Goal: Information Seeking & Learning: Learn about a topic

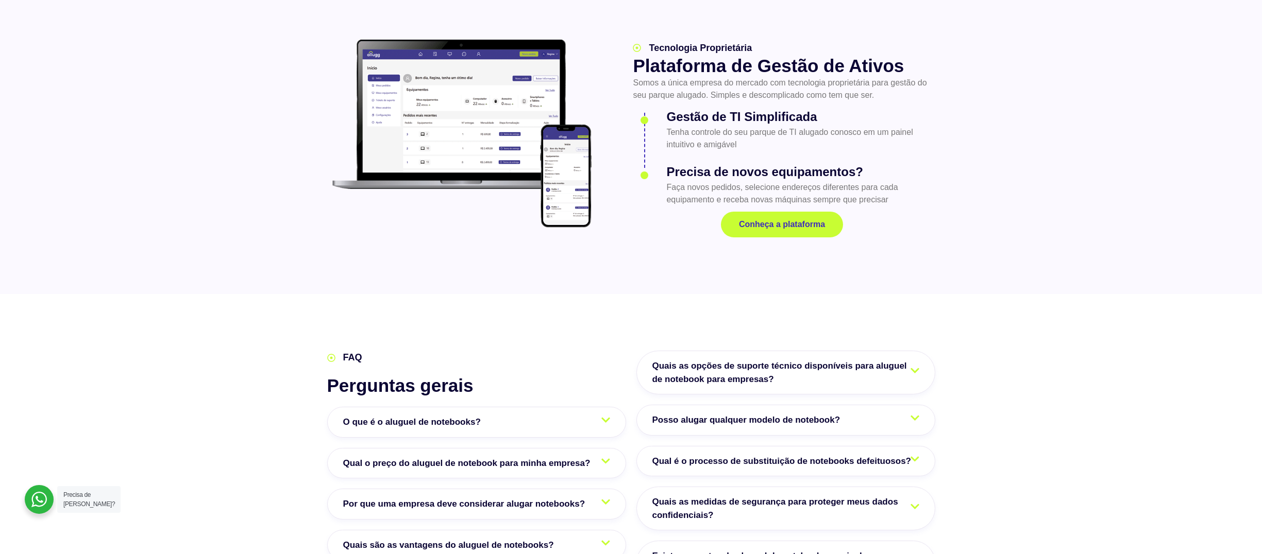
scroll to position [1398, 0]
click at [697, 550] on span "Existem pacotes de aluguel de notebooks que incluem software e licenças?" at bounding box center [785, 563] width 267 height 26
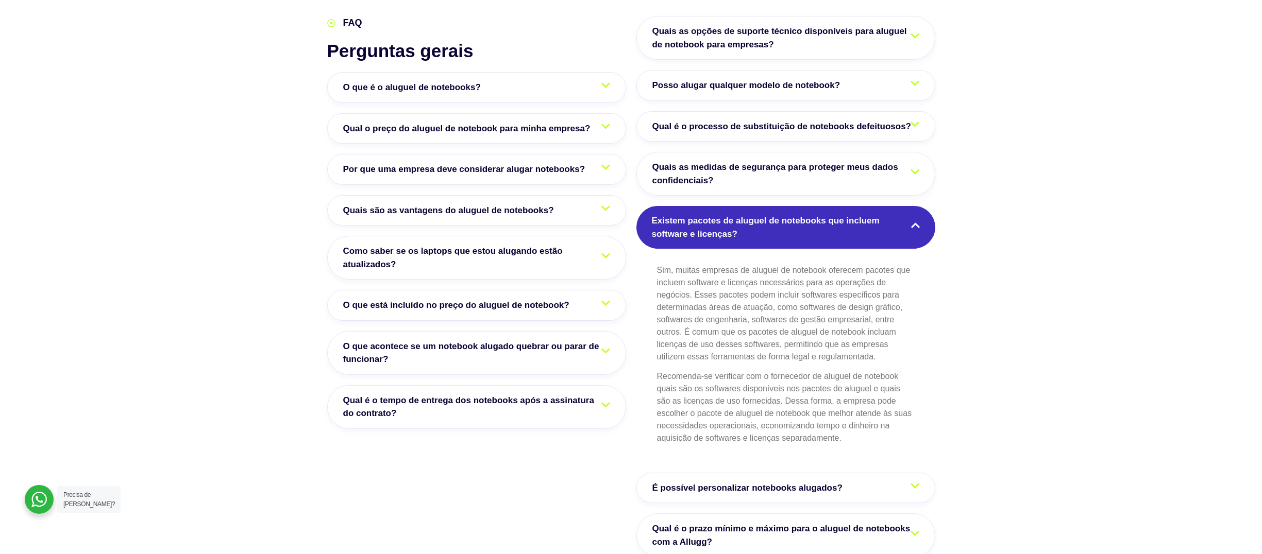
scroll to position [1733, 0]
click at [727, 523] on span "Qual é o prazo mínimo e máximo para o aluguel de notebooks com a Allugg?" at bounding box center [785, 536] width 267 height 26
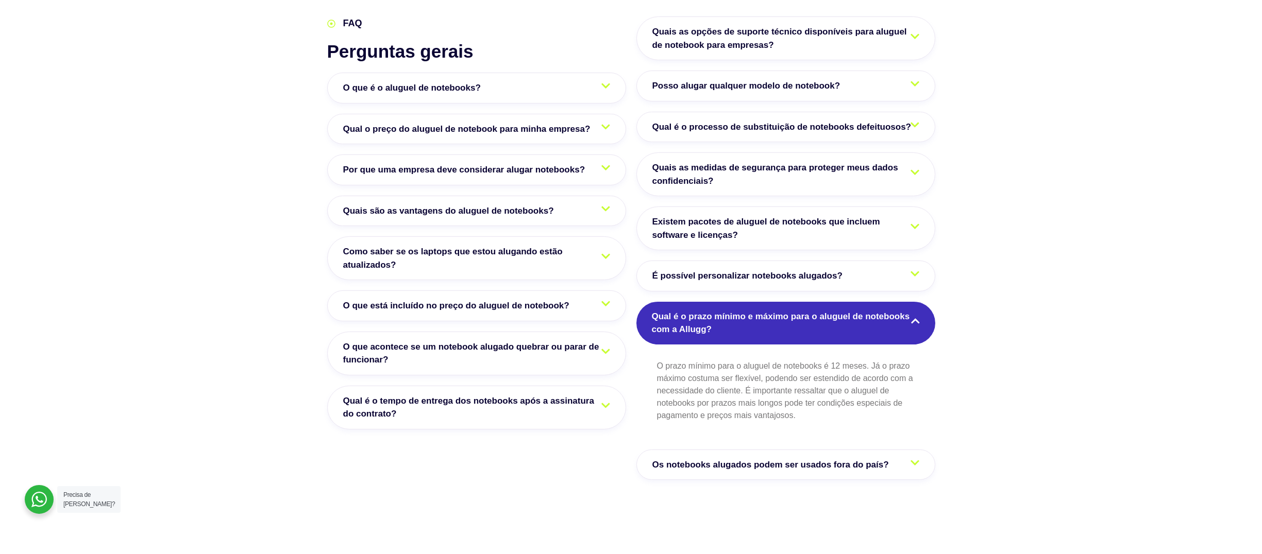
click at [785, 270] on span "É possível personalizar notebooks alugados?" at bounding box center [749, 276] width 195 height 13
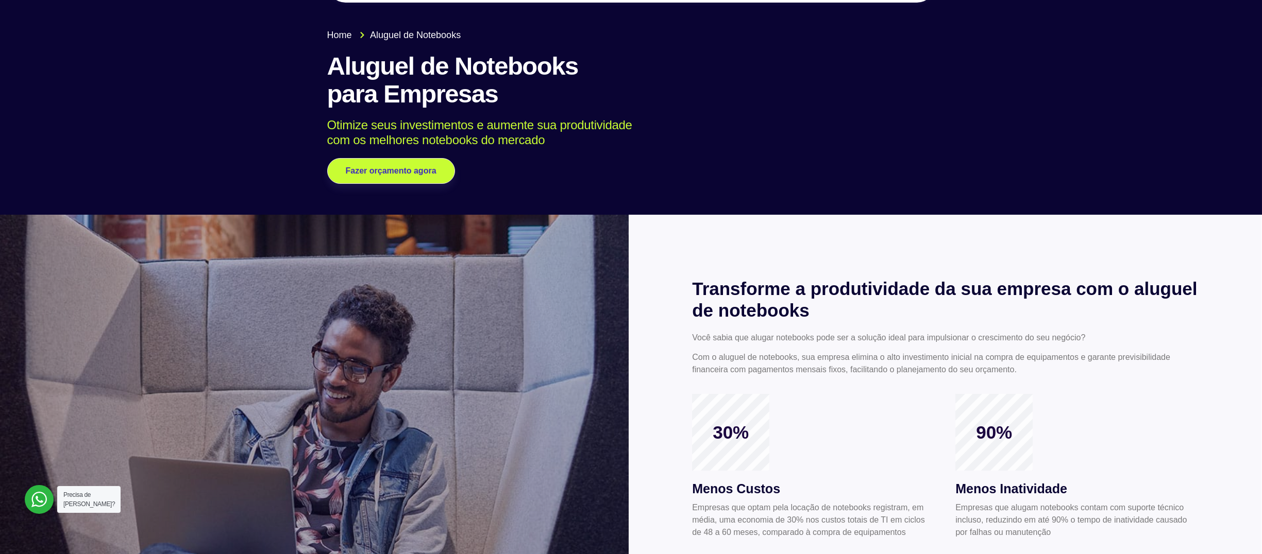
scroll to position [0, 0]
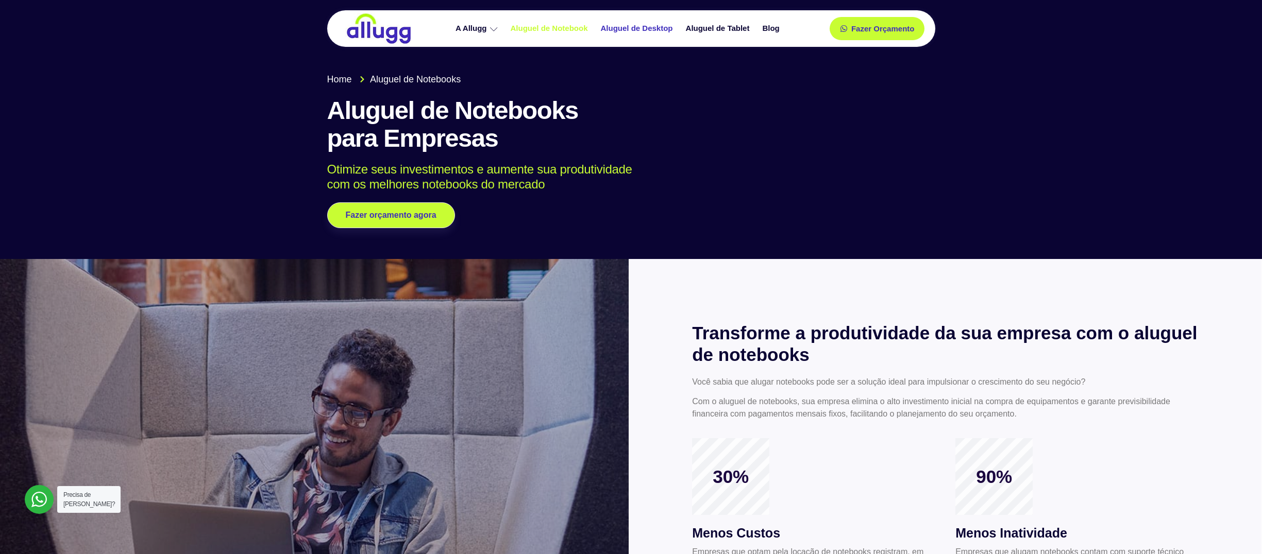
click at [643, 26] on link "Aluguel de Desktop" at bounding box center [638, 29] width 85 height 18
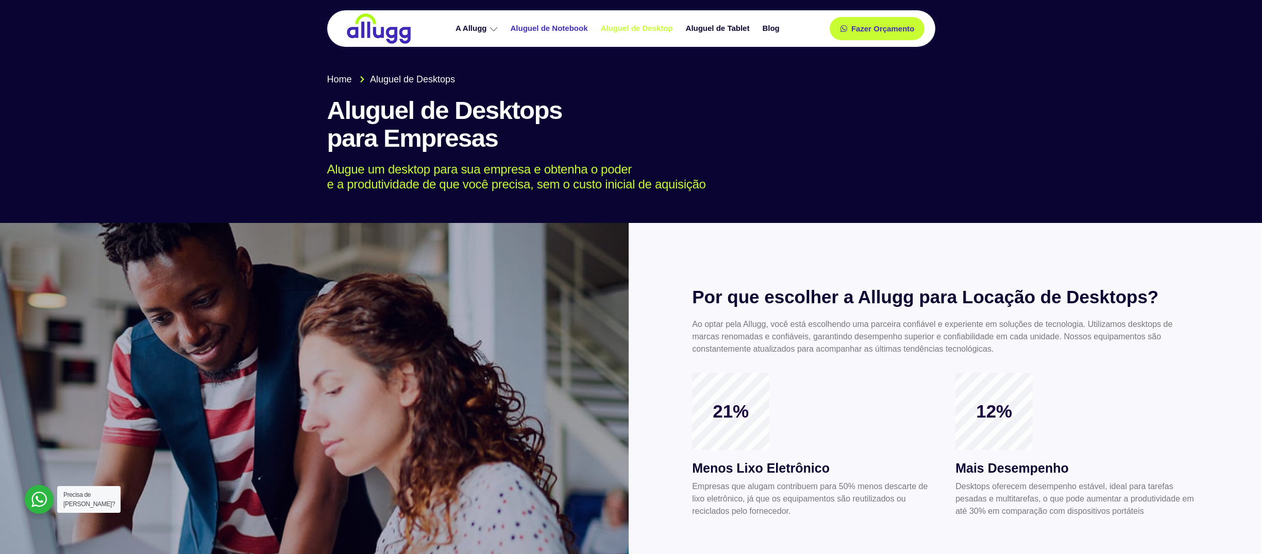
click at [563, 21] on link "Aluguel de Notebook" at bounding box center [551, 29] width 90 height 18
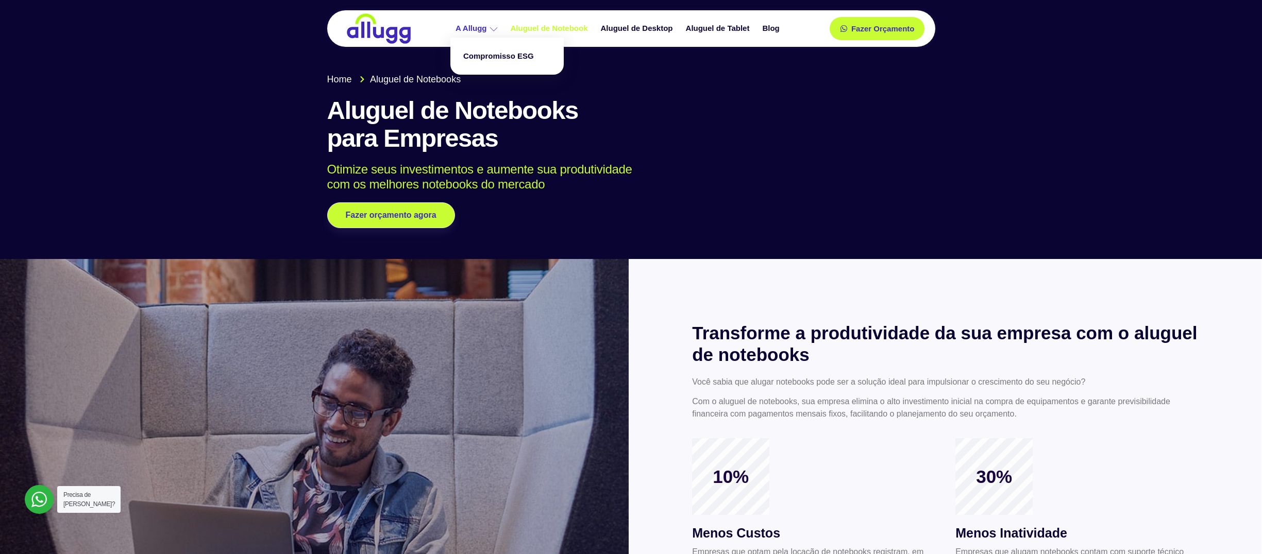
click at [466, 27] on link "A Allugg" at bounding box center [477, 29] width 55 height 18
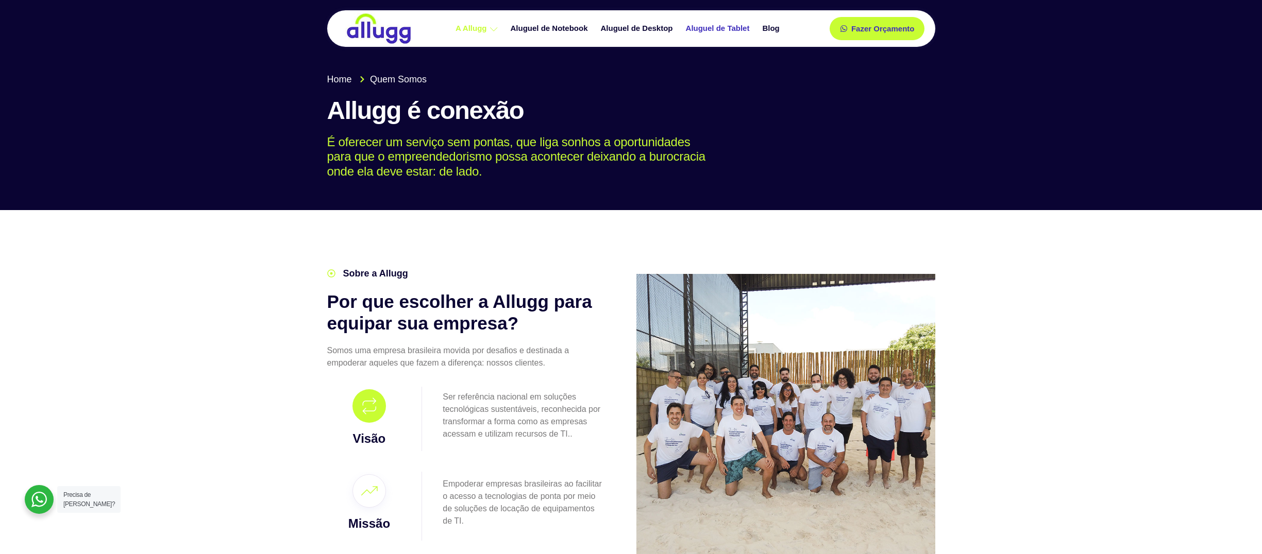
click at [697, 27] on link "Aluguel de Tablet" at bounding box center [719, 29] width 77 height 18
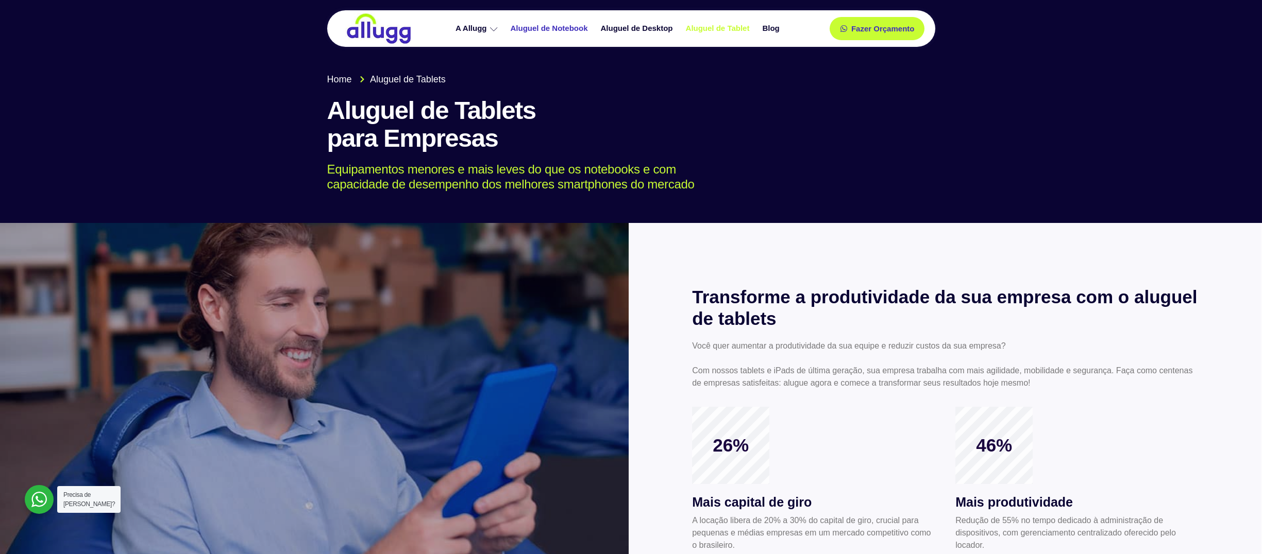
click at [574, 22] on link "Aluguel de Notebook" at bounding box center [551, 29] width 90 height 18
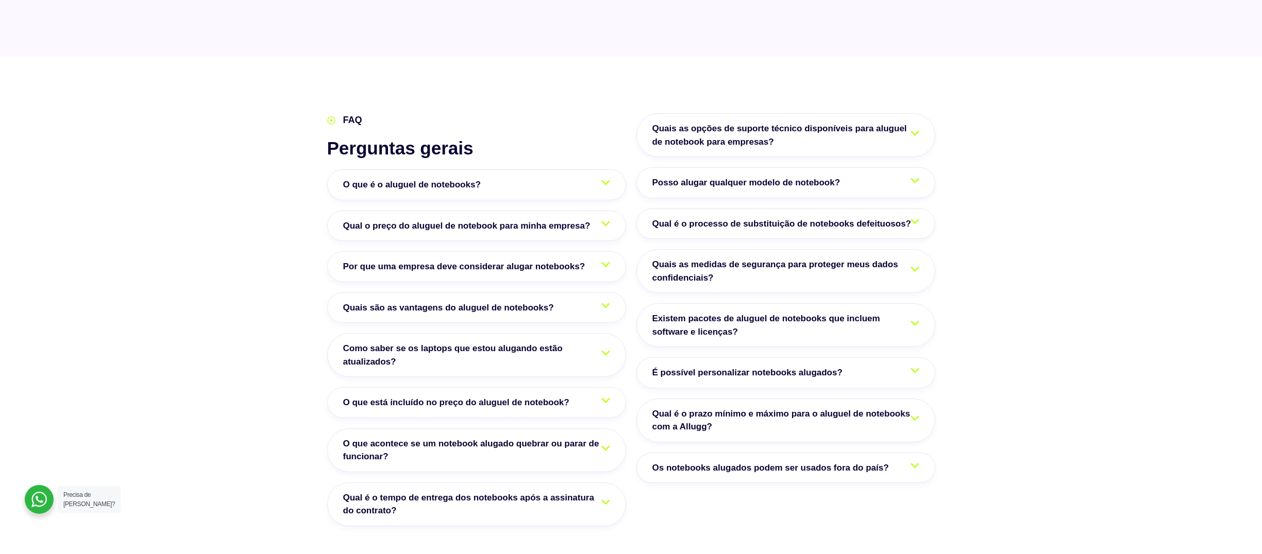
scroll to position [1639, 0]
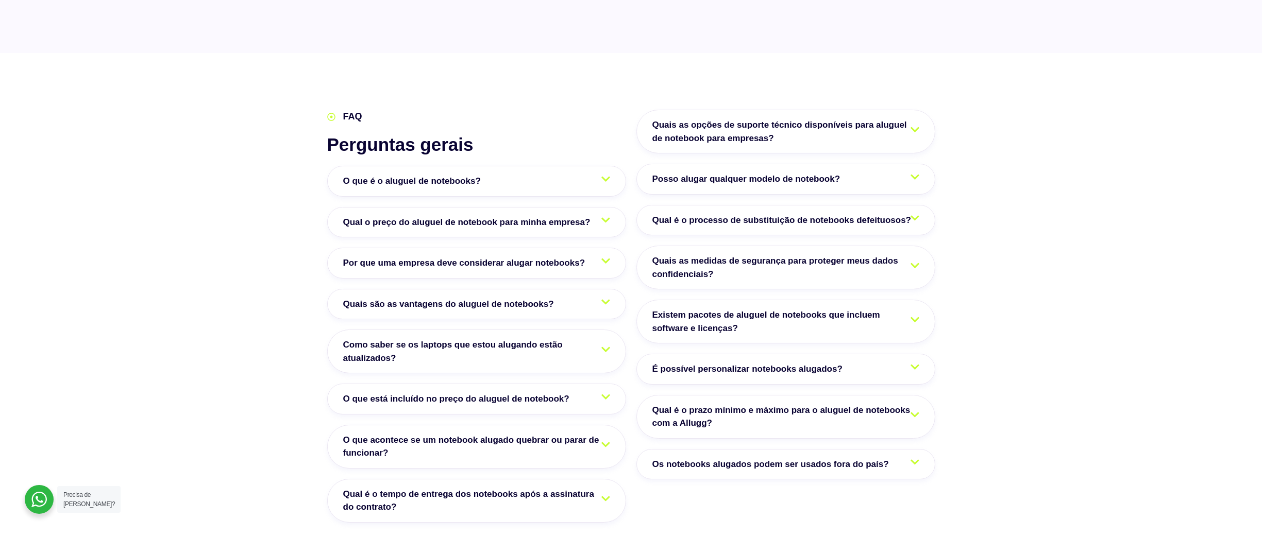
click at [504, 488] on span "Qual é o tempo de entrega dos notebooks após a assinatura do contrato?" at bounding box center [476, 501] width 267 height 26
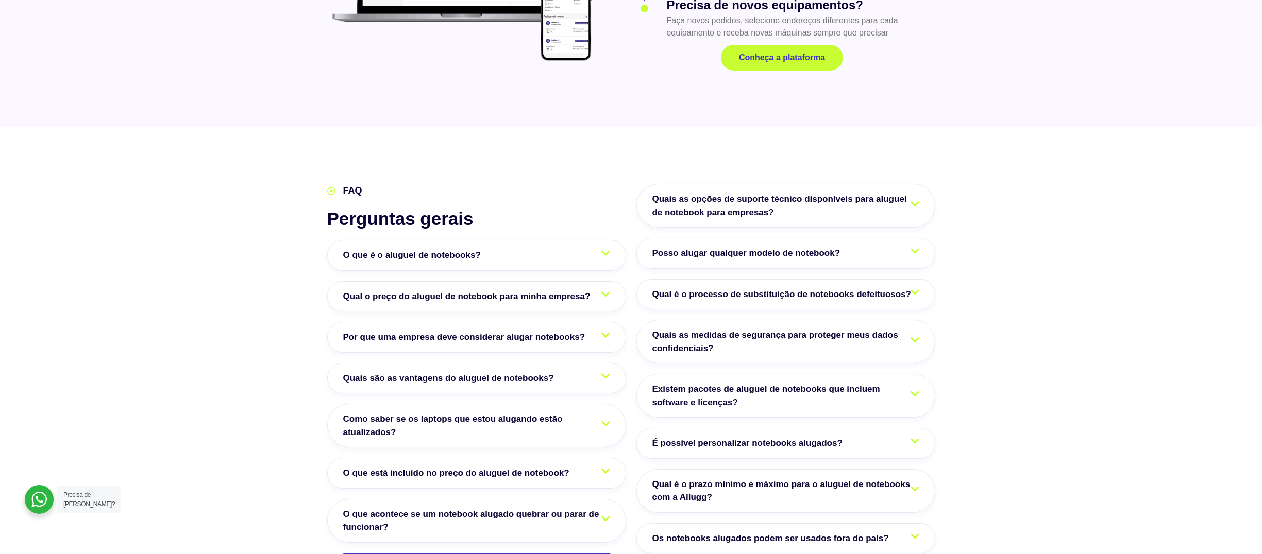
scroll to position [1567, 0]
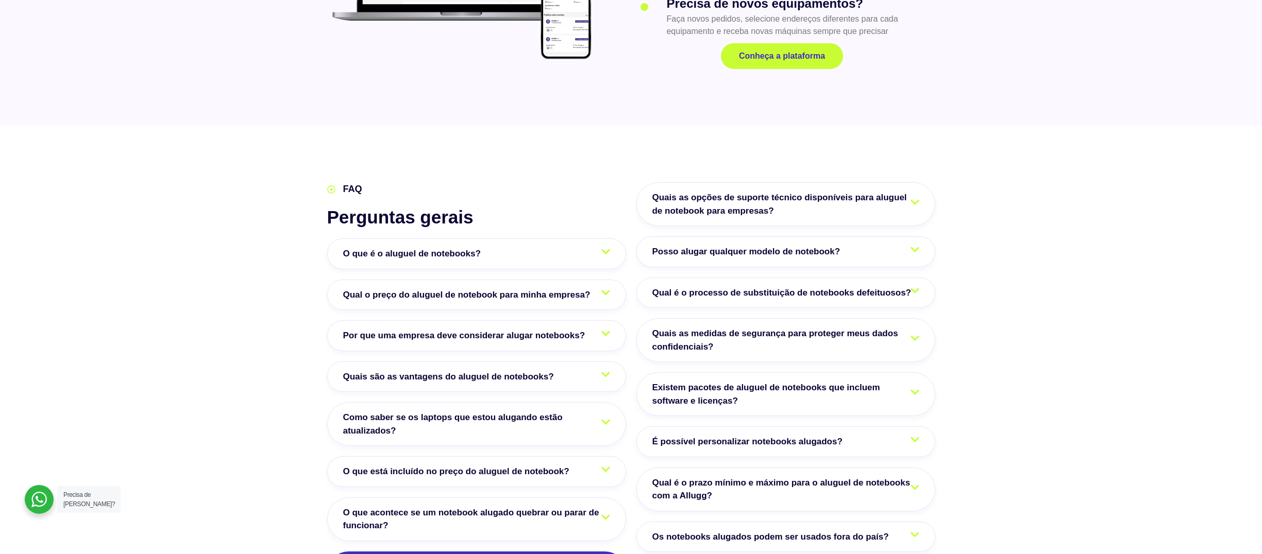
click at [675, 477] on span "Qual é o prazo mínimo e máximo para o aluguel de notebooks com a Allugg?" at bounding box center [785, 490] width 267 height 26
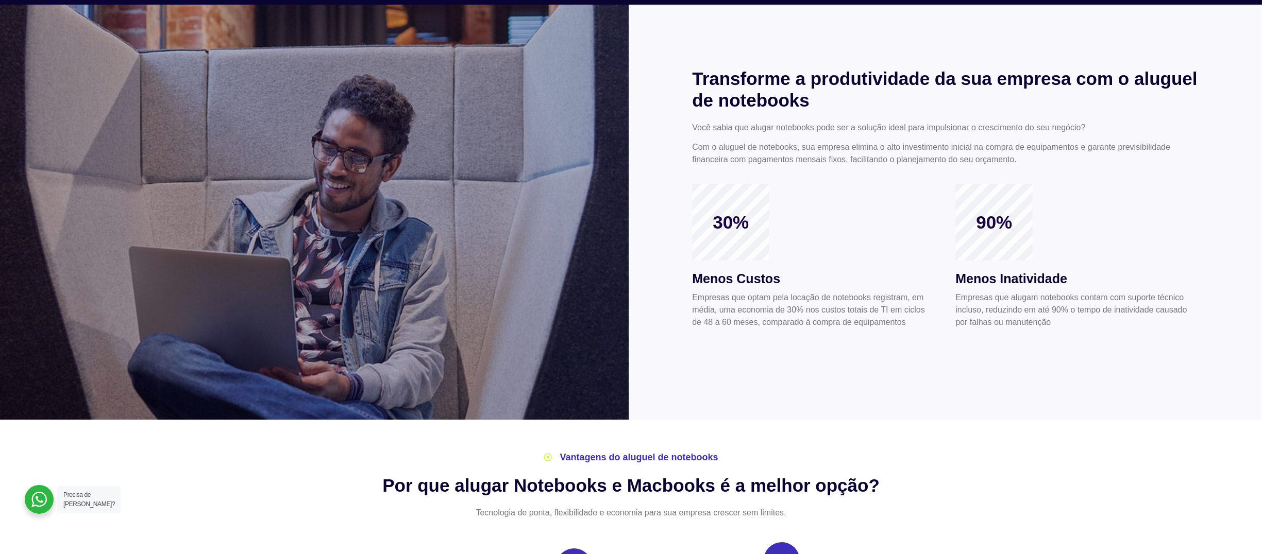
scroll to position [479, 0]
